Goal: Find specific page/section: Find specific page/section

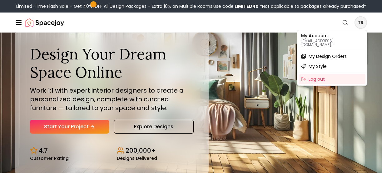
click at [335, 53] on span "My Design Orders" at bounding box center [328, 56] width 38 height 6
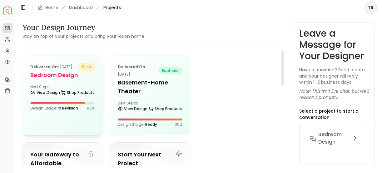
click at [56, 95] on div "Next Steps: View Design Shop Products" at bounding box center [62, 90] width 64 height 12
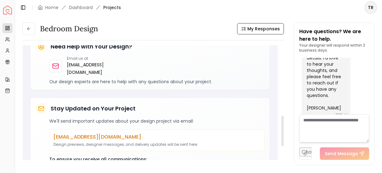
scroll to position [267, 0]
